Goal: Information Seeking & Learning: Learn about a topic

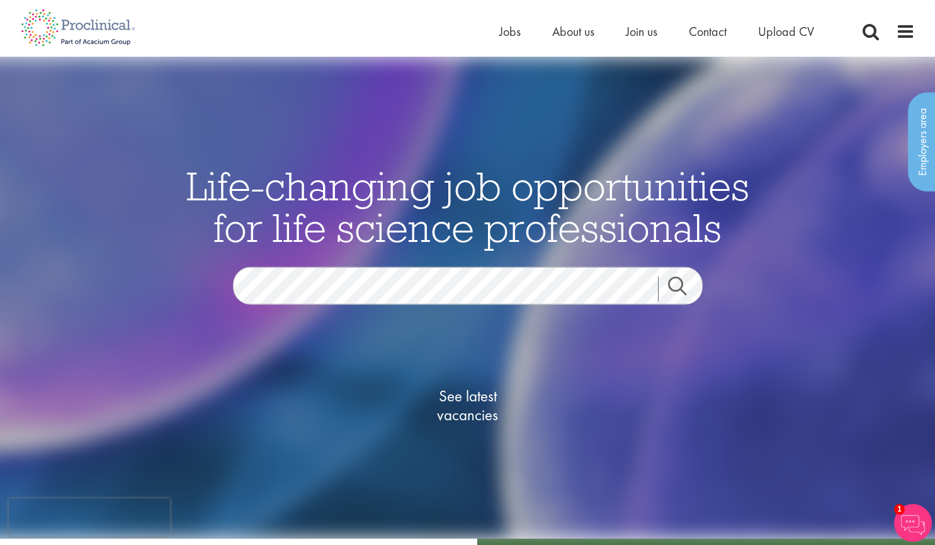
click at [673, 282] on link "Search" at bounding box center [685, 288] width 54 height 25
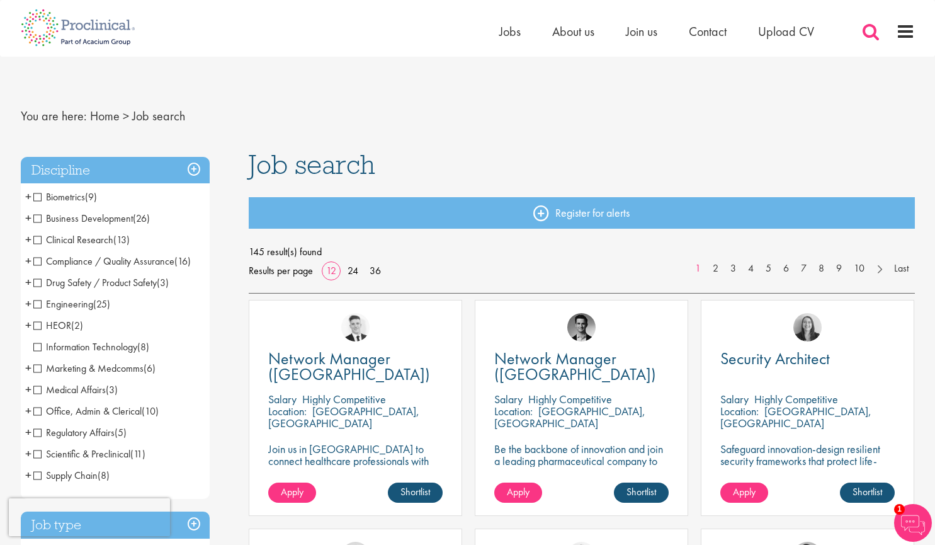
click at [874, 32] on span at bounding box center [871, 31] width 19 height 19
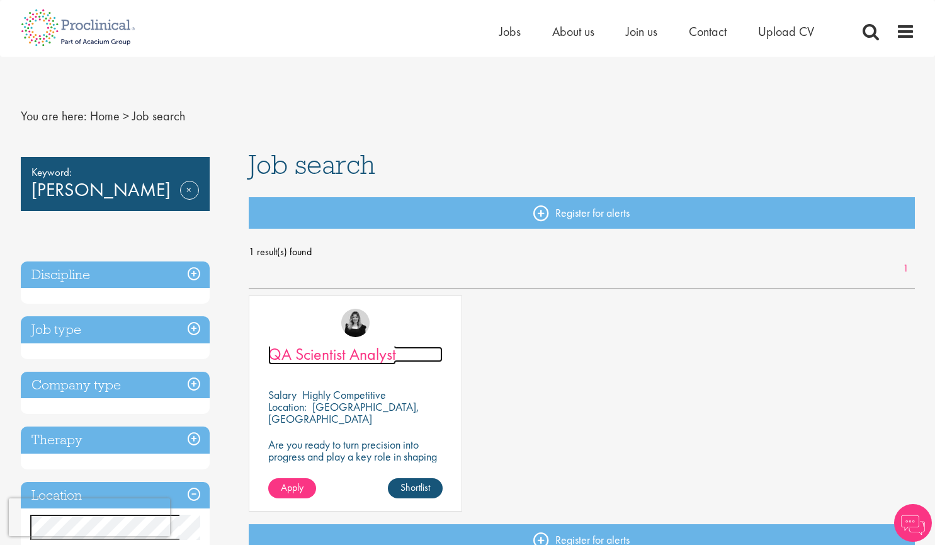
click at [364, 356] on span "QA Scientist Analyst" at bounding box center [332, 353] width 128 height 21
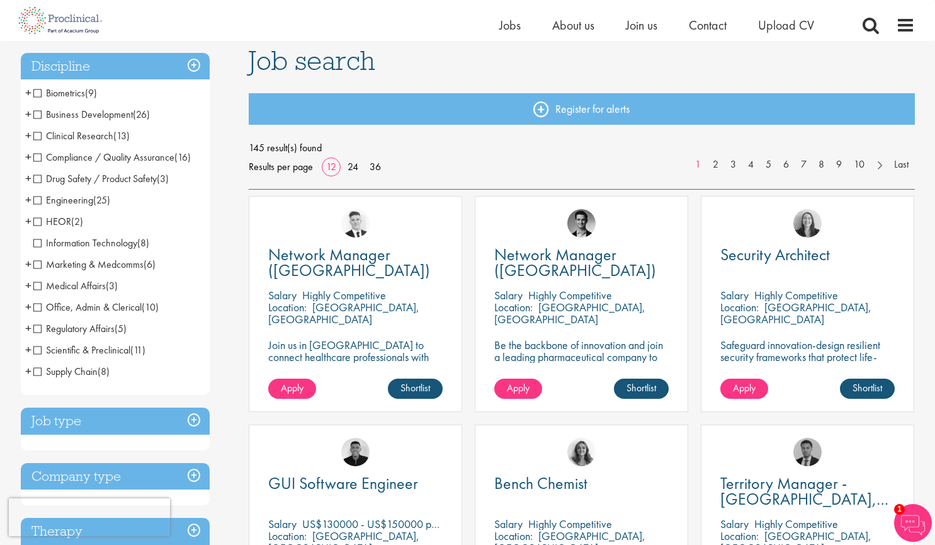
scroll to position [87, 0]
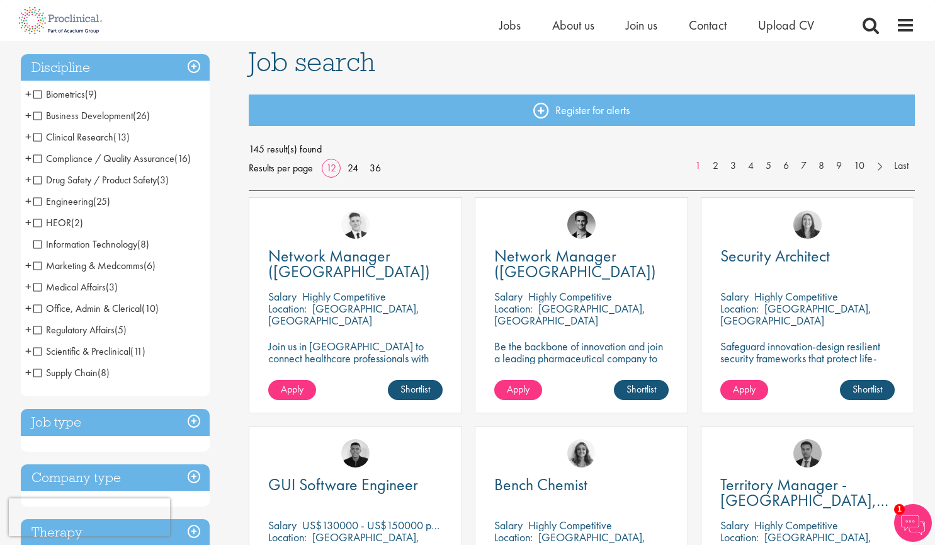
click at [33, 349] on span "Scientific & Preclinical" at bounding box center [81, 351] width 97 height 13
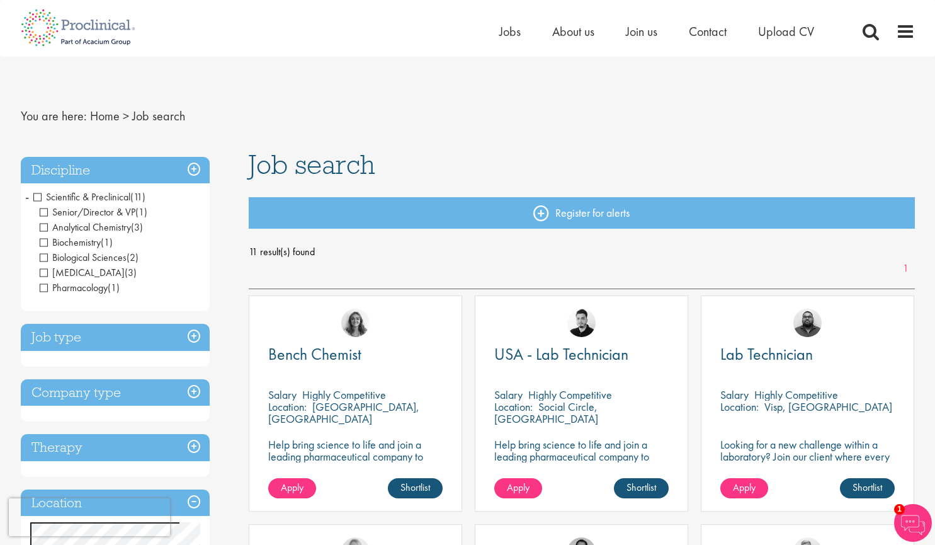
click at [38, 198] on span "Scientific & Preclinical" at bounding box center [81, 196] width 97 height 13
